Goal: Information Seeking & Learning: Find contact information

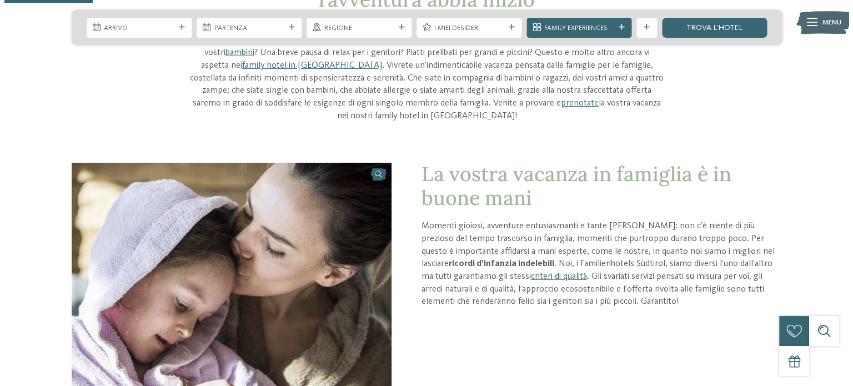
scroll to position [500, 0]
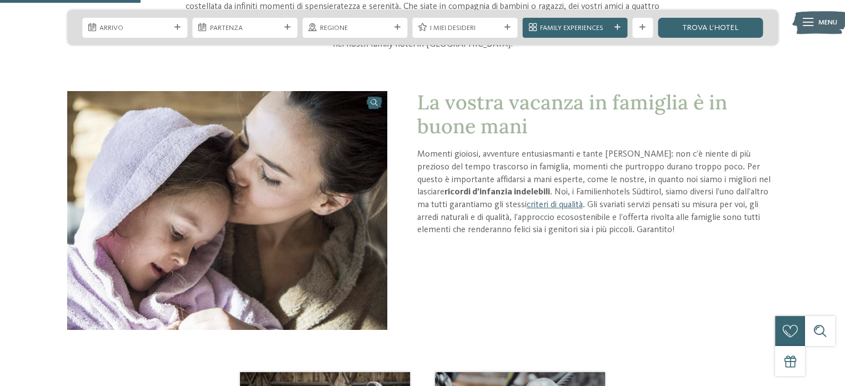
click at [805, 26] on icon at bounding box center [808, 22] width 11 height 8
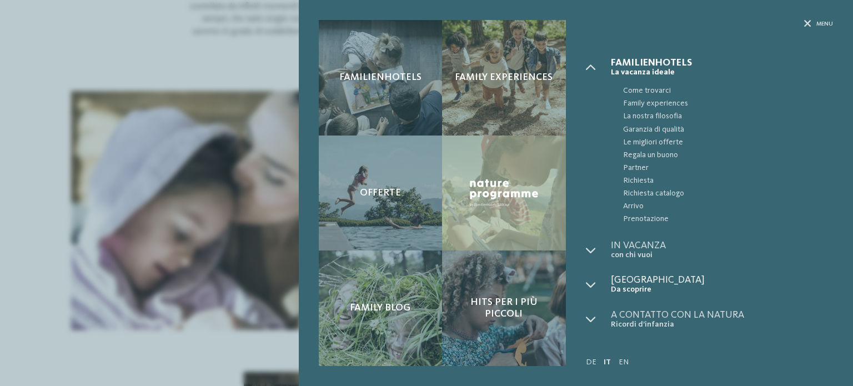
scroll to position [0, 0]
click at [590, 316] on icon at bounding box center [591, 319] width 10 height 10
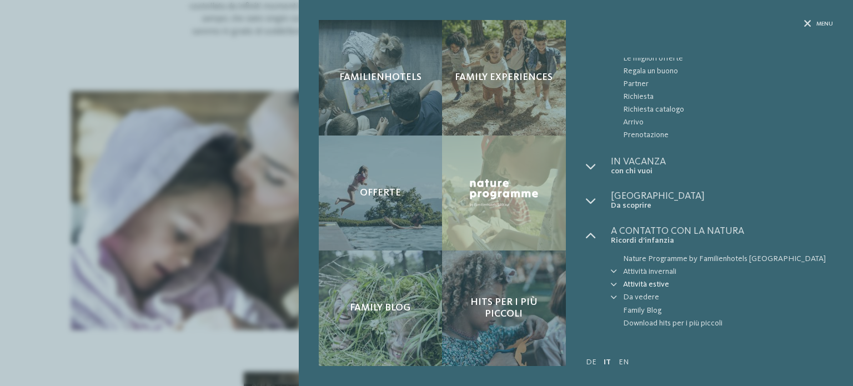
scroll to position [84, 0]
click at [620, 272] on div at bounding box center [617, 271] width 13 height 13
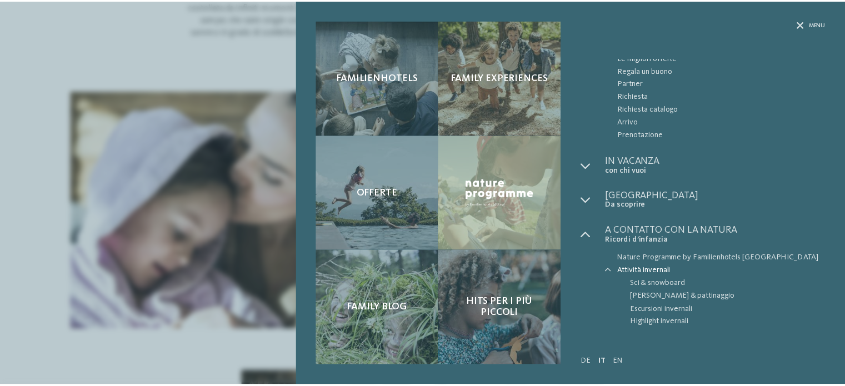
scroll to position [136, 0]
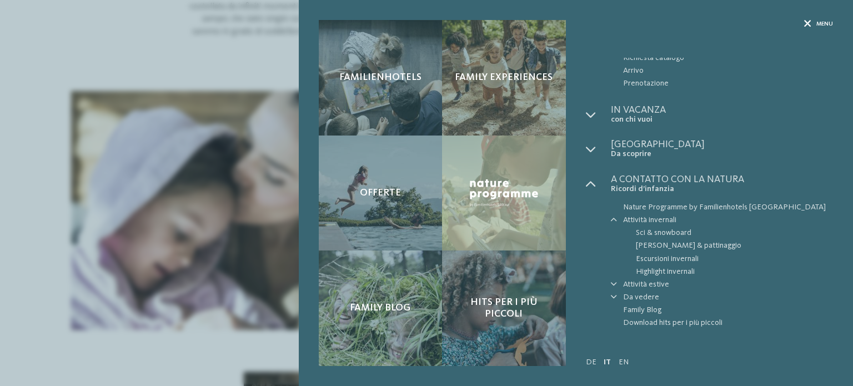
click at [818, 26] on span "Menu" at bounding box center [825, 24] width 17 height 8
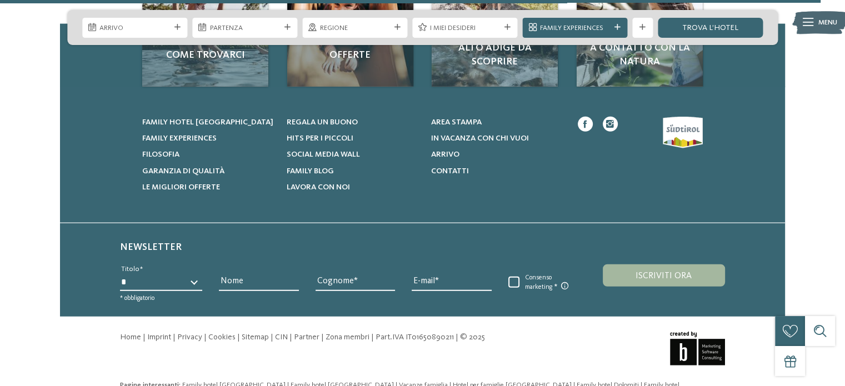
scroll to position [3005, 0]
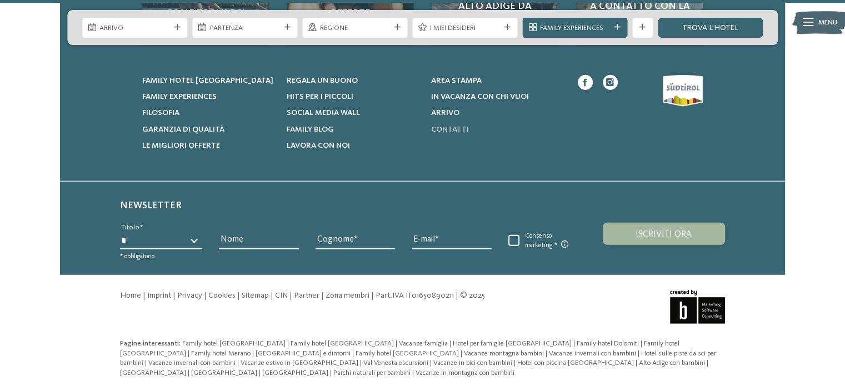
click at [453, 126] on span "Contatti" at bounding box center [450, 130] width 38 height 8
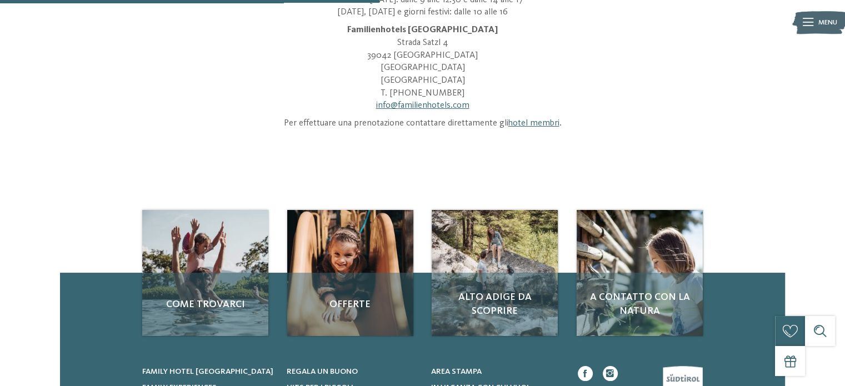
scroll to position [111, 0]
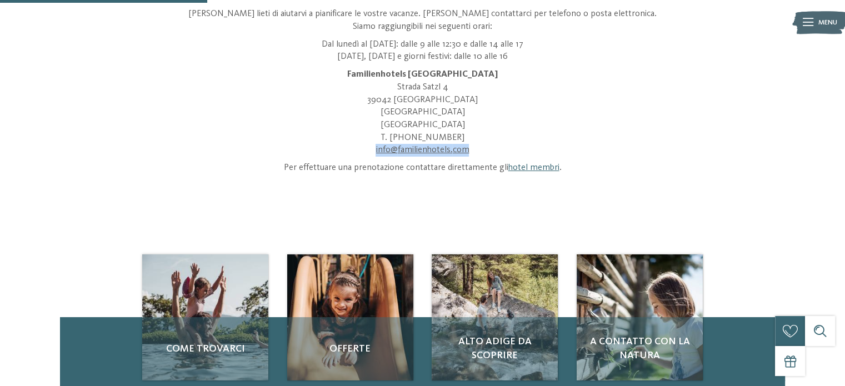
drag, startPoint x: 473, startPoint y: 149, endPoint x: 362, endPoint y: 149, distance: 110.6
click at [362, 149] on p "Familienhotels Südtirol Strada Satzl 4 39042 Bressanone Alto Adige Italia T. +3…" at bounding box center [423, 112] width 476 height 88
copy link "info@ no-spam. familienhotels. no-spam. com"
